Goal: Information Seeking & Learning: Learn about a topic

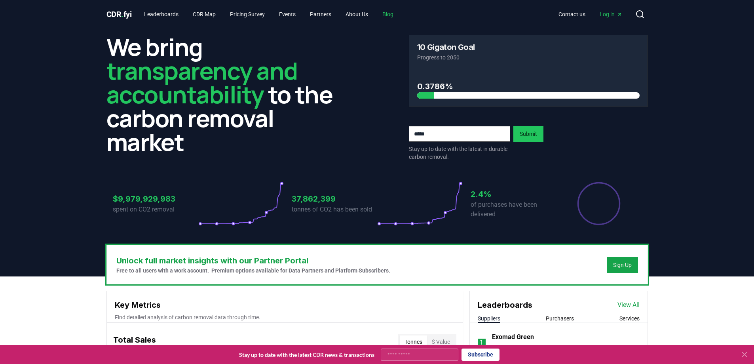
click at [398, 13] on link "Blog" at bounding box center [388, 14] width 24 height 14
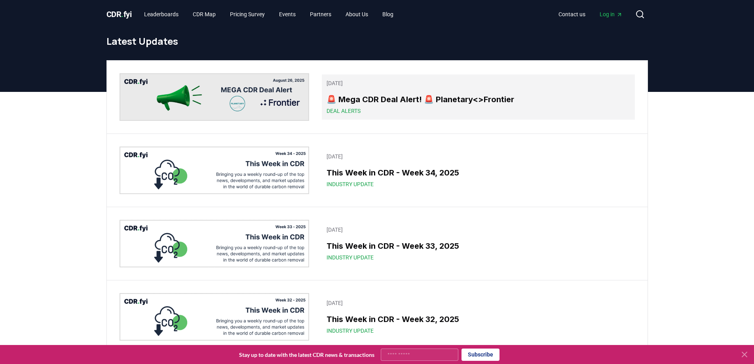
click at [393, 99] on h3 "🚨 Mega CDR Deal Alert! 🚨 Planetary<>Frontier" at bounding box center [478, 99] width 303 height 12
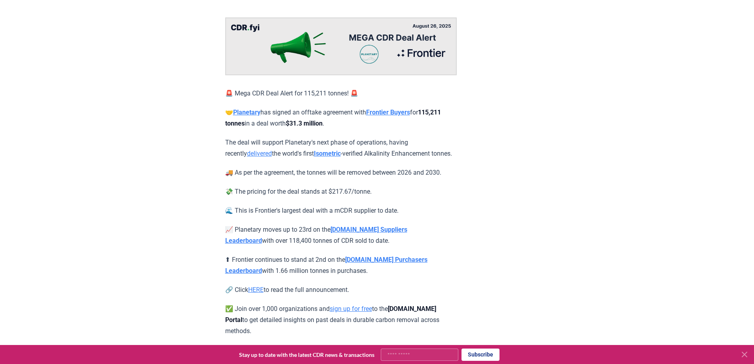
scroll to position [79, 0]
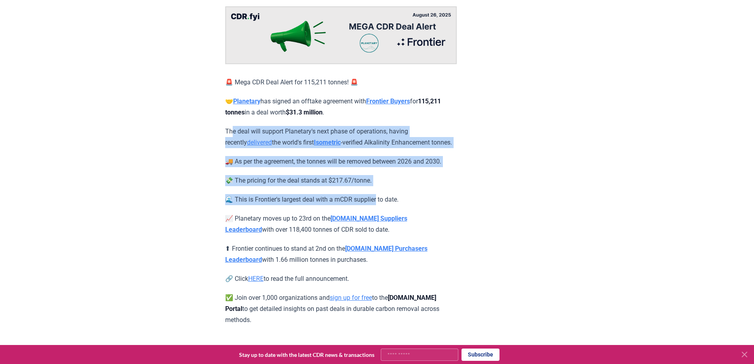
drag, startPoint x: 230, startPoint y: 132, endPoint x: 379, endPoint y: 192, distance: 160.7
click at [379, 192] on div "🚨 Mega CDR Deal Alert for 115,211 tonnes! 🚨 🤝 Planetary has signed an offtake a…" at bounding box center [341, 165] width 232 height 319
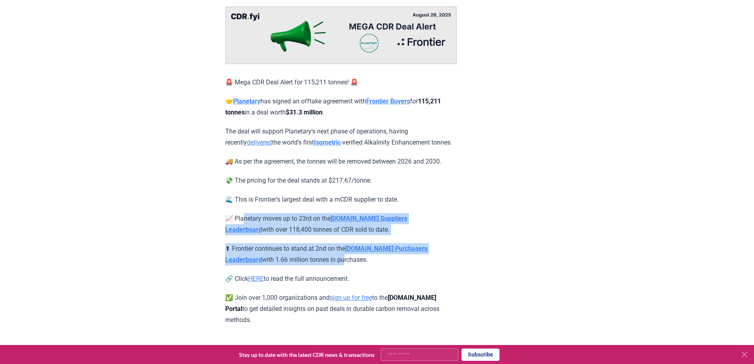
drag, startPoint x: 244, startPoint y: 215, endPoint x: 307, endPoint y: 259, distance: 76.0
click at [307, 259] on div "🚨 Mega CDR Deal Alert for 115,211 tonnes! 🚨 🤝 Planetary has signed an offtake a…" at bounding box center [341, 165] width 232 height 319
click at [401, 102] on strong "Frontier Buyers" at bounding box center [388, 101] width 44 height 8
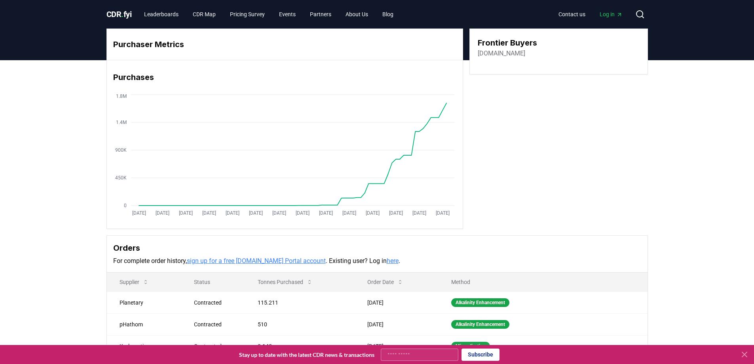
click at [513, 53] on link "frontierclimate.com" at bounding box center [502, 54] width 48 height 10
